Goal: Information Seeking & Learning: Learn about a topic

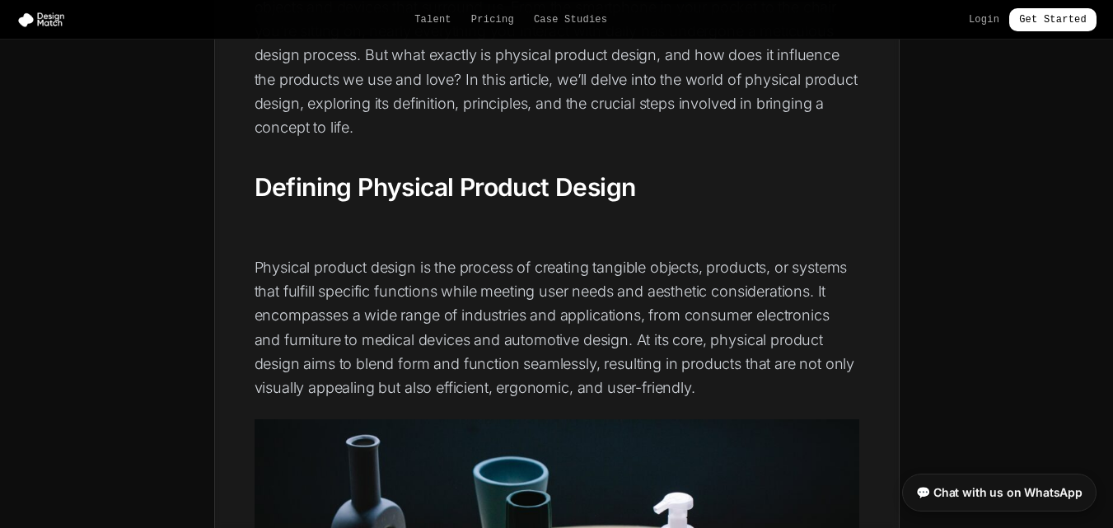
scroll to position [577, 0]
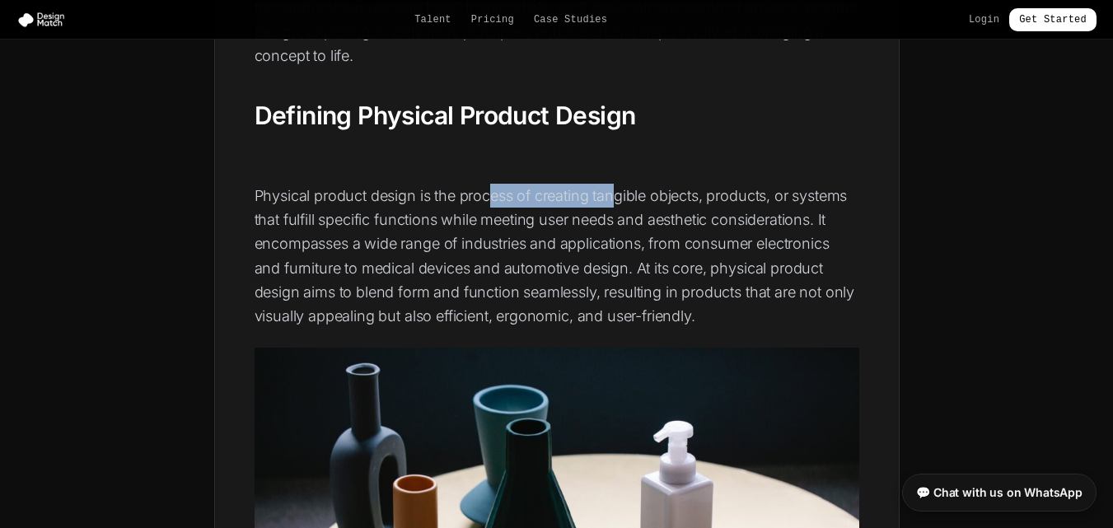
drag, startPoint x: 488, startPoint y: 204, endPoint x: 620, endPoint y: 201, distance: 131.9
click at [620, 201] on p "Physical product design is the process of creating tangible objects, products, …" at bounding box center [557, 256] width 605 height 145
click at [640, 201] on p "Physical product design is the process of creating tangible objects, products, …" at bounding box center [557, 256] width 605 height 145
click at [685, 195] on p "Physical product design is the process of creating tangible objects, products, …" at bounding box center [557, 256] width 605 height 145
click at [724, 195] on p "Physical product design is the process of creating tangible objects, products, …" at bounding box center [557, 256] width 605 height 145
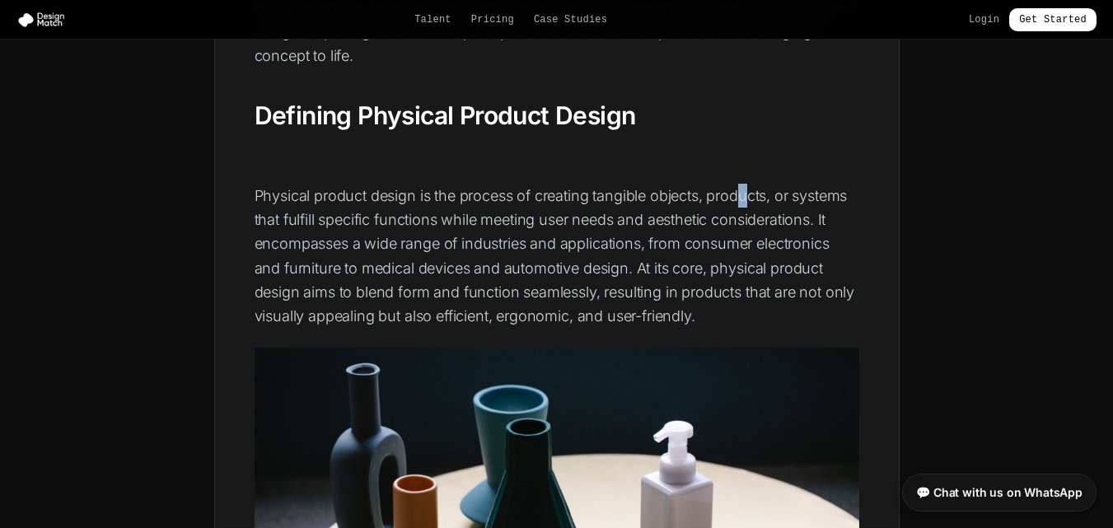
click at [758, 199] on p "Physical product design is the process of creating tangible objects, products, …" at bounding box center [557, 256] width 605 height 145
click at [785, 201] on p "Physical product design is the process of creating tangible objects, products, …" at bounding box center [557, 256] width 605 height 145
drag, startPoint x: 317, startPoint y: 224, endPoint x: 377, endPoint y: 226, distance: 59.4
click at [377, 226] on p "Physical product design is the process of creating tangible objects, products, …" at bounding box center [557, 256] width 605 height 145
click at [387, 236] on p "Physical product design is the process of creating tangible objects, products, …" at bounding box center [557, 256] width 605 height 145
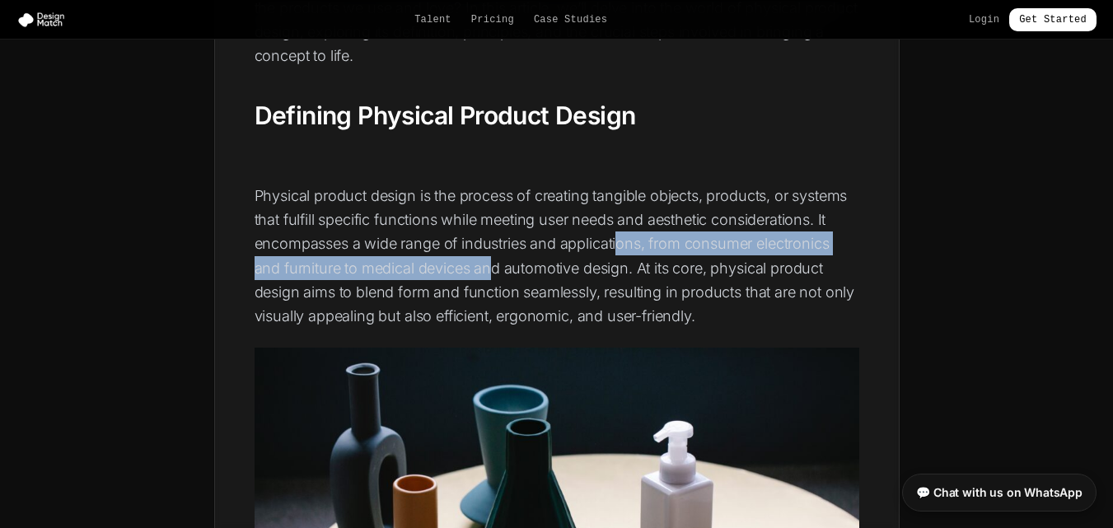
drag, startPoint x: 617, startPoint y: 255, endPoint x: 439, endPoint y: 250, distance: 178.0
click at [480, 257] on p "Physical product design is the process of creating tangible objects, products, …" at bounding box center [557, 256] width 605 height 145
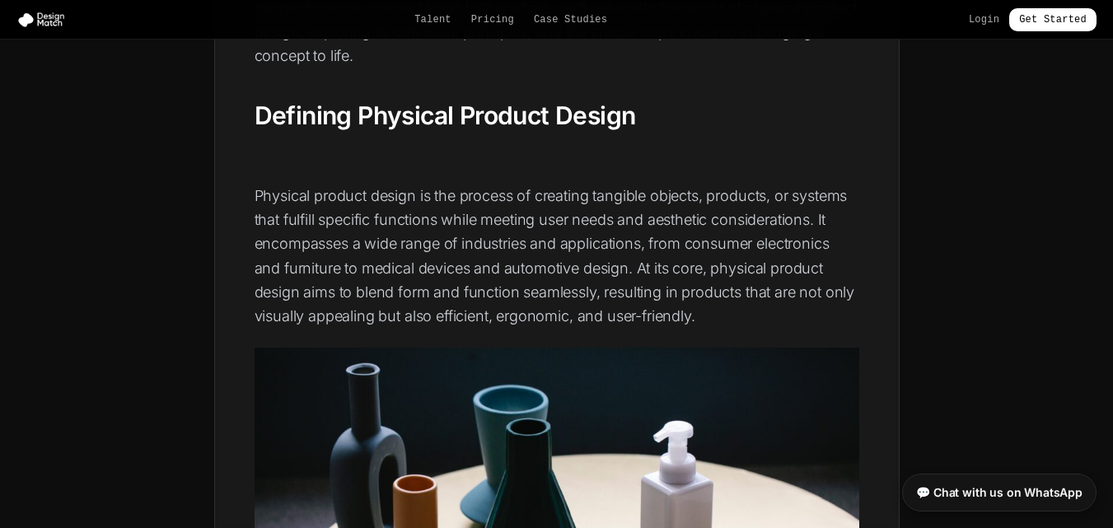
click at [398, 239] on p "Physical product design is the process of creating tangible objects, products, …" at bounding box center [557, 256] width 605 height 145
click at [401, 249] on p "Physical product design is the process of creating tangible objects, products, …" at bounding box center [557, 256] width 605 height 145
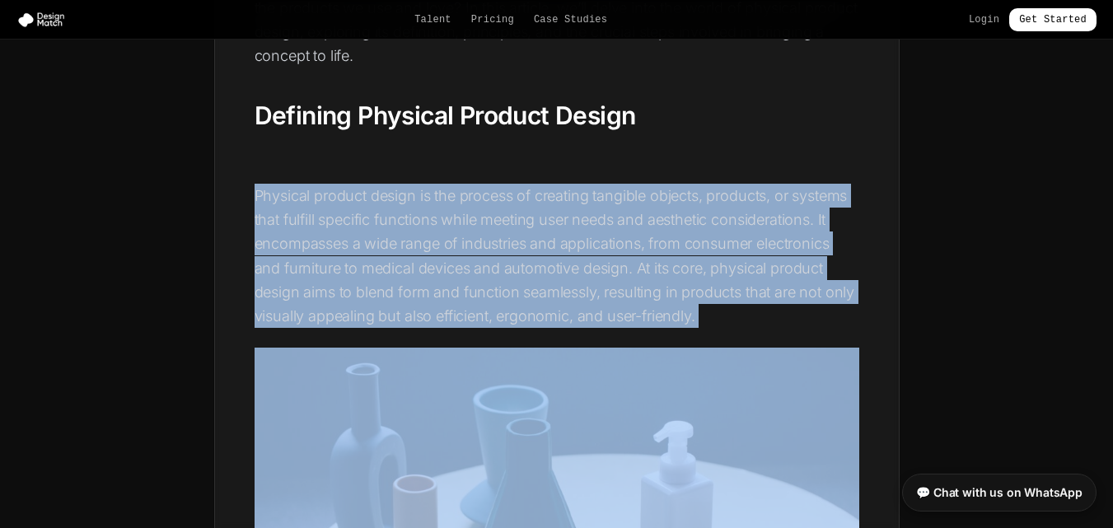
click at [401, 249] on p "Physical product design is the process of creating tangible objects, products, …" at bounding box center [557, 256] width 605 height 145
click at [430, 258] on p "Physical product design is the process of creating tangible objects, products, …" at bounding box center [557, 256] width 605 height 145
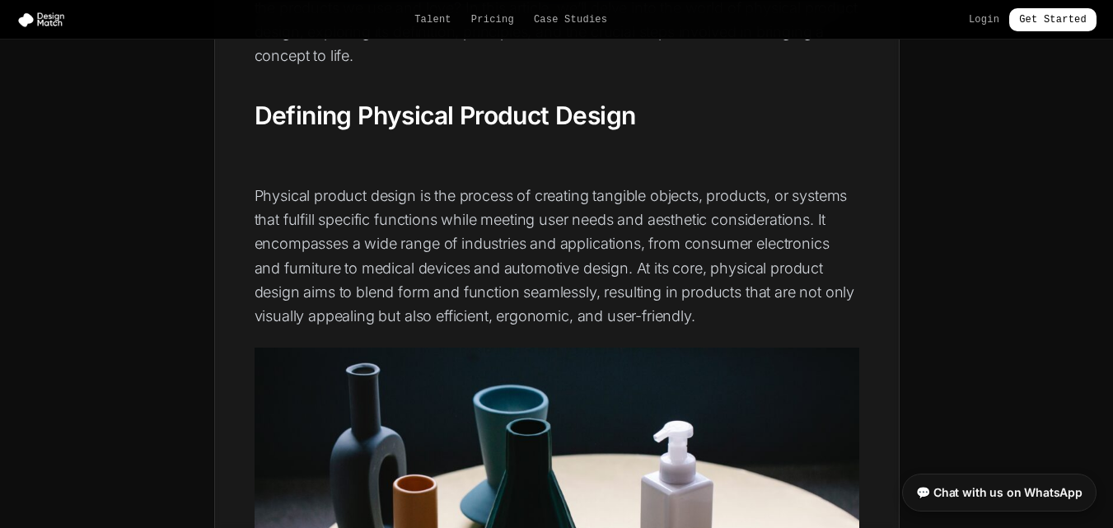
click at [493, 260] on p "Physical product design is the process of creating tangible objects, products, …" at bounding box center [557, 256] width 605 height 145
drag, startPoint x: 502, startPoint y: 267, endPoint x: 508, endPoint y: 273, distance: 8.8
click at [506, 271] on p "Physical product design is the process of creating tangible objects, products, …" at bounding box center [557, 256] width 605 height 145
click at [509, 274] on p "Physical product design is the process of creating tangible objects, products, …" at bounding box center [557, 256] width 605 height 145
drag, startPoint x: 523, startPoint y: 277, endPoint x: 569, endPoint y: 279, distance: 45.4
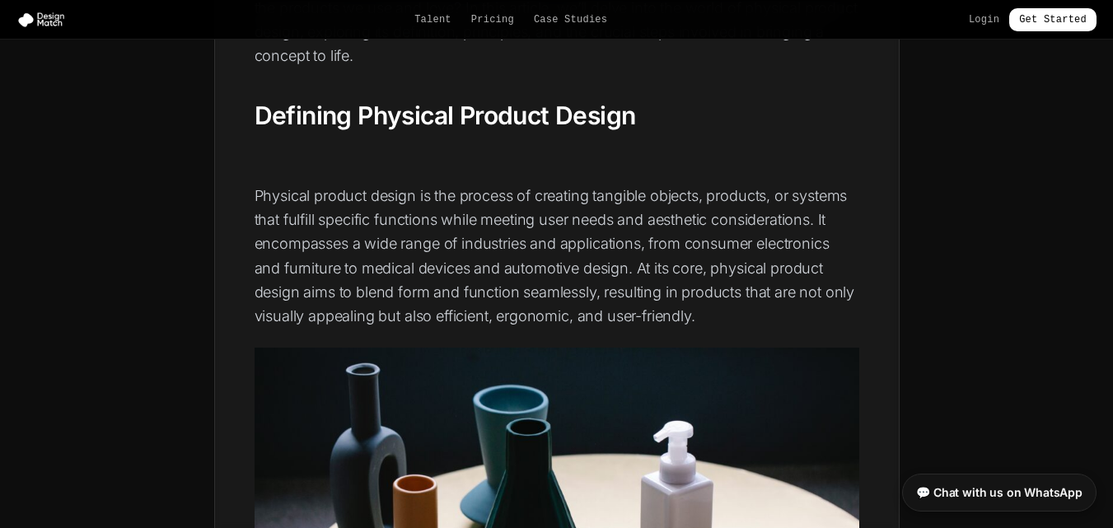
click at [525, 277] on p "Physical product design is the process of creating tangible objects, products, …" at bounding box center [557, 256] width 605 height 145
click at [662, 262] on p "Physical product design is the process of creating tangible objects, products, …" at bounding box center [557, 256] width 605 height 145
click at [653, 269] on p "Physical product design is the process of creating tangible objects, products, …" at bounding box center [557, 256] width 605 height 145
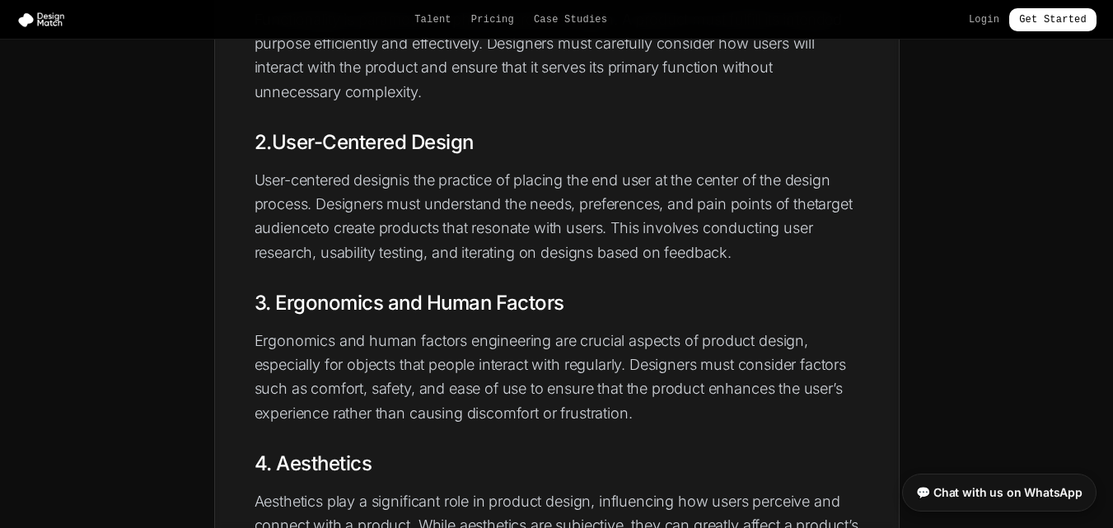
scroll to position [1730, 0]
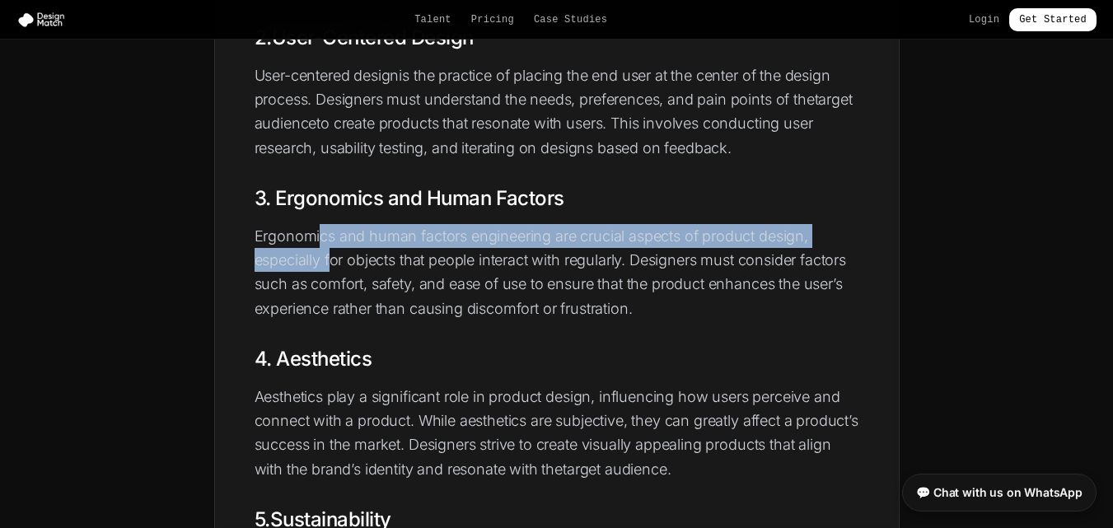
drag, startPoint x: 317, startPoint y: 236, endPoint x: 332, endPoint y: 261, distance: 29.5
click at [330, 255] on p "Ergonomics and human factors engineering are crucial aspects of product design,…" at bounding box center [557, 272] width 605 height 96
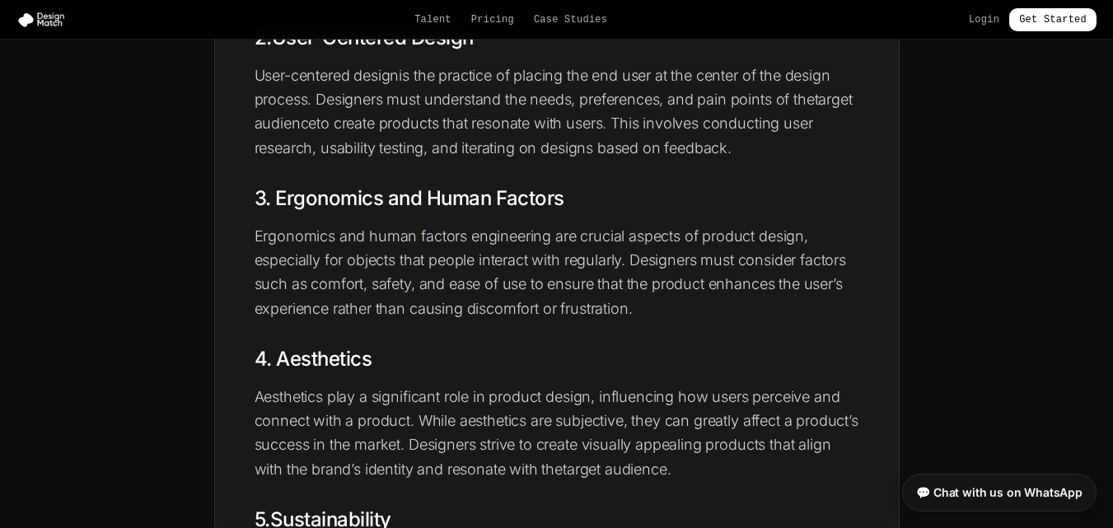
click at [353, 308] on p "Ergonomics and human factors engineering are crucial aspects of product design,…" at bounding box center [557, 272] width 605 height 96
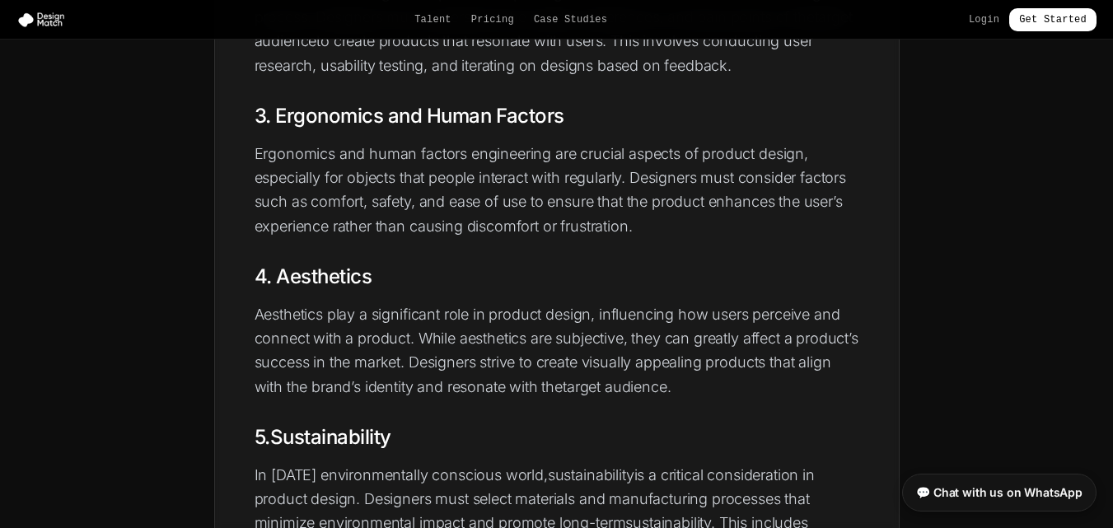
scroll to position [1318, 0]
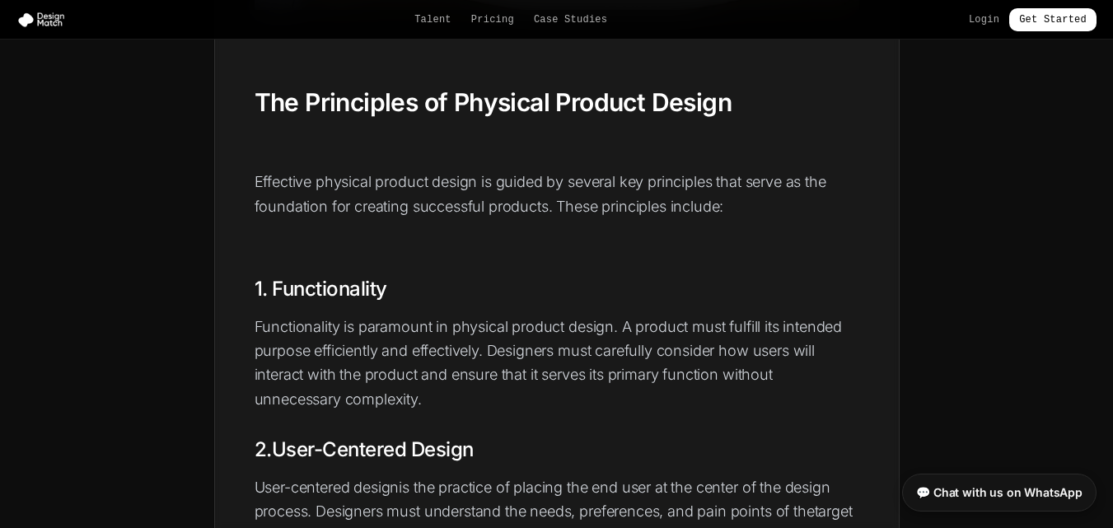
drag, startPoint x: 1071, startPoint y: 0, endPoint x: 622, endPoint y: 182, distance: 484.6
click at [622, 182] on p "Effective physical product design is guided by several key principles that serv…" at bounding box center [557, 194] width 605 height 49
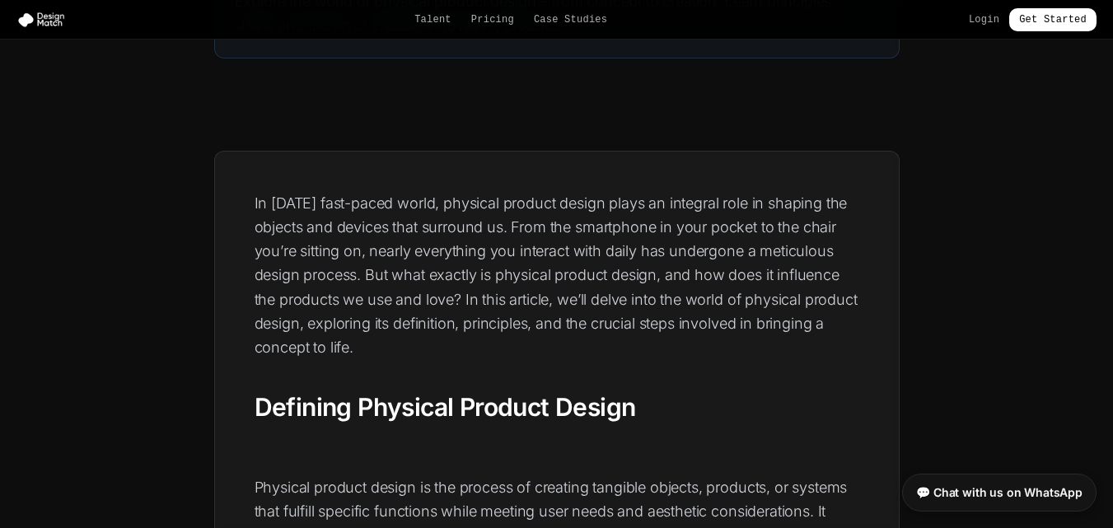
scroll to position [247, 0]
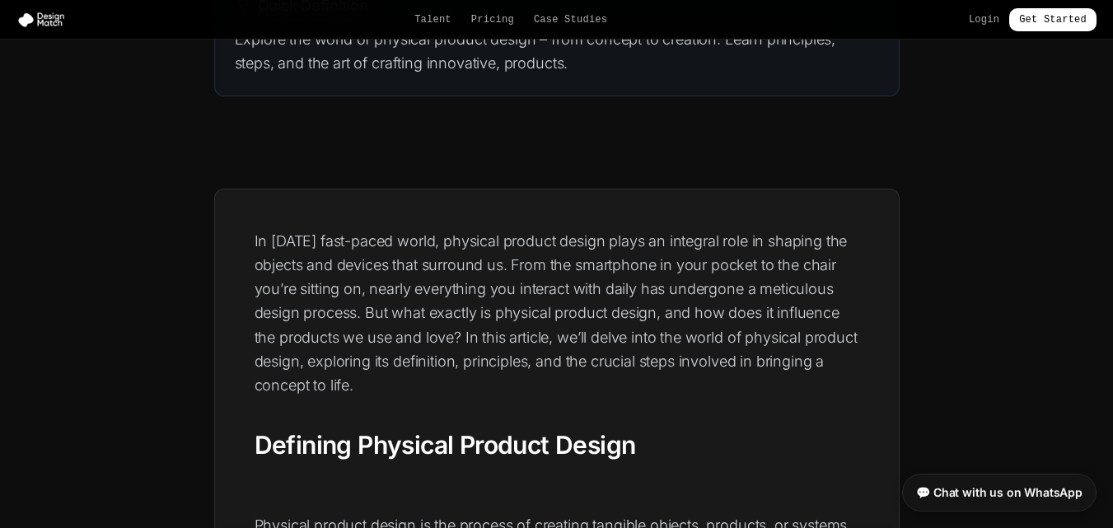
click at [265, 238] on p "In [DATE] fast-paced world, physical product design plays an integral role in s…" at bounding box center [557, 313] width 605 height 169
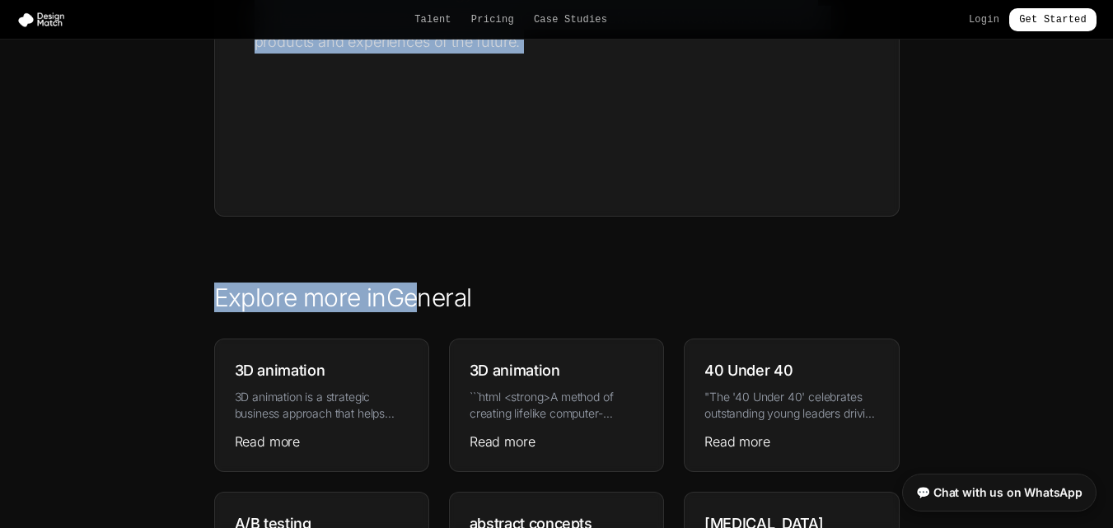
scroll to position [4202, 0]
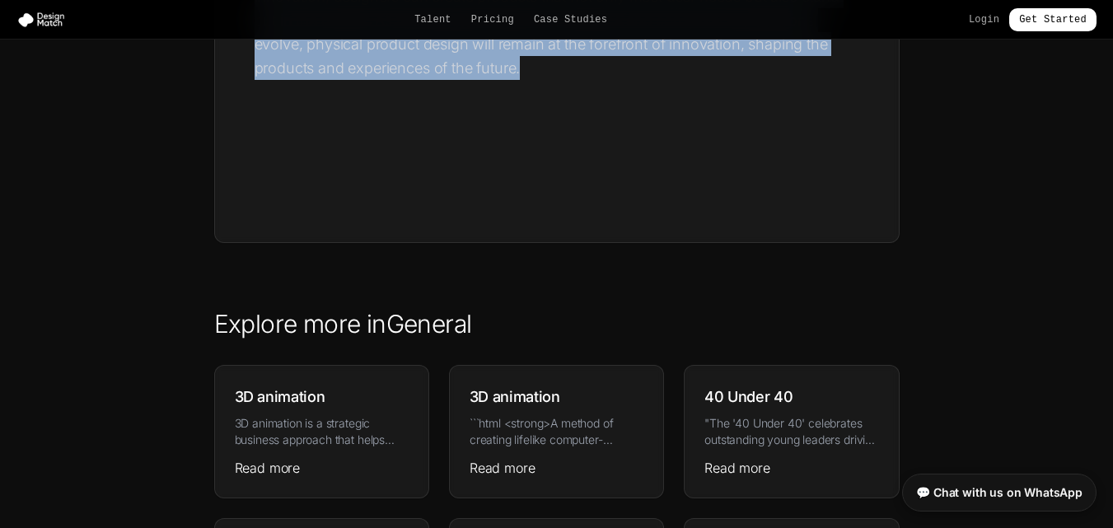
drag, startPoint x: 247, startPoint y: 237, endPoint x: 437, endPoint y: 258, distance: 190.6
copy div "Lo ipsum’d sita-conse adipi, elitsedd eiusmod tempor incid ut laboreet dolo ma …"
